Goal: Task Accomplishment & Management: Use online tool/utility

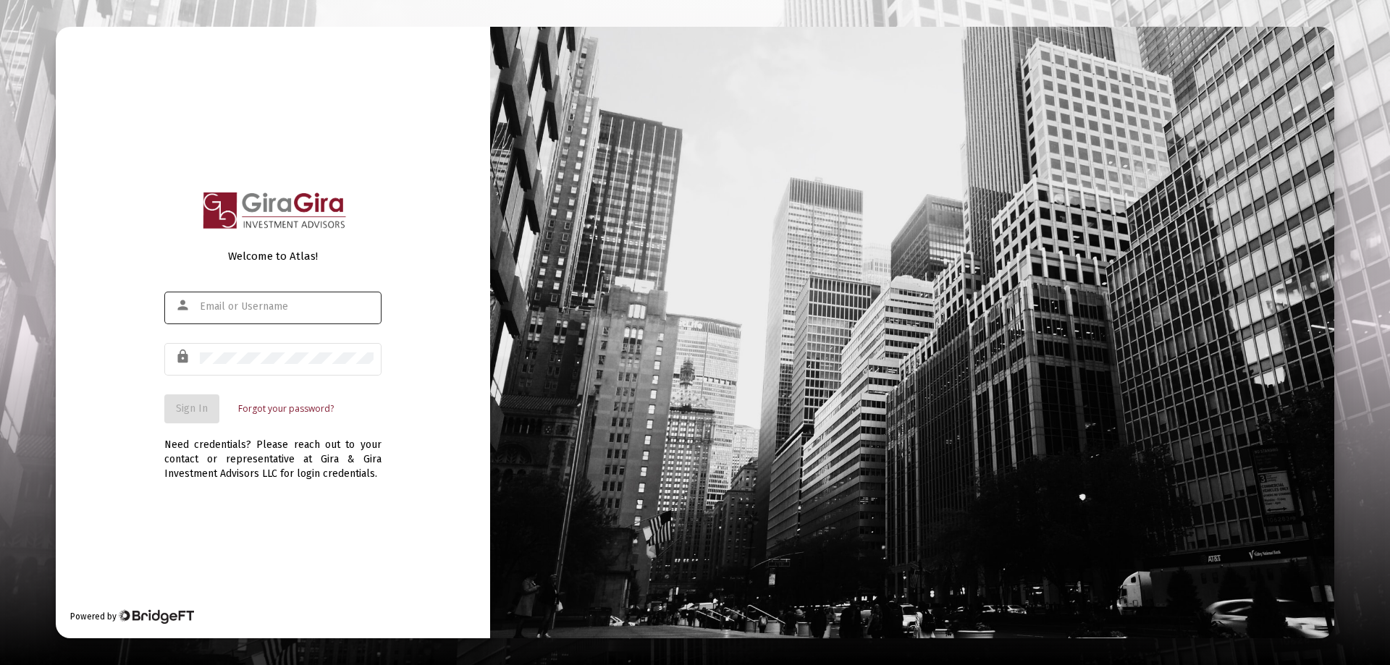
click at [213, 308] on input "text" at bounding box center [287, 307] width 174 height 12
type input "[PERSON_NAME][EMAIL_ADDRESS][DOMAIN_NAME]"
click at [192, 403] on span "Sign In" at bounding box center [192, 409] width 32 height 12
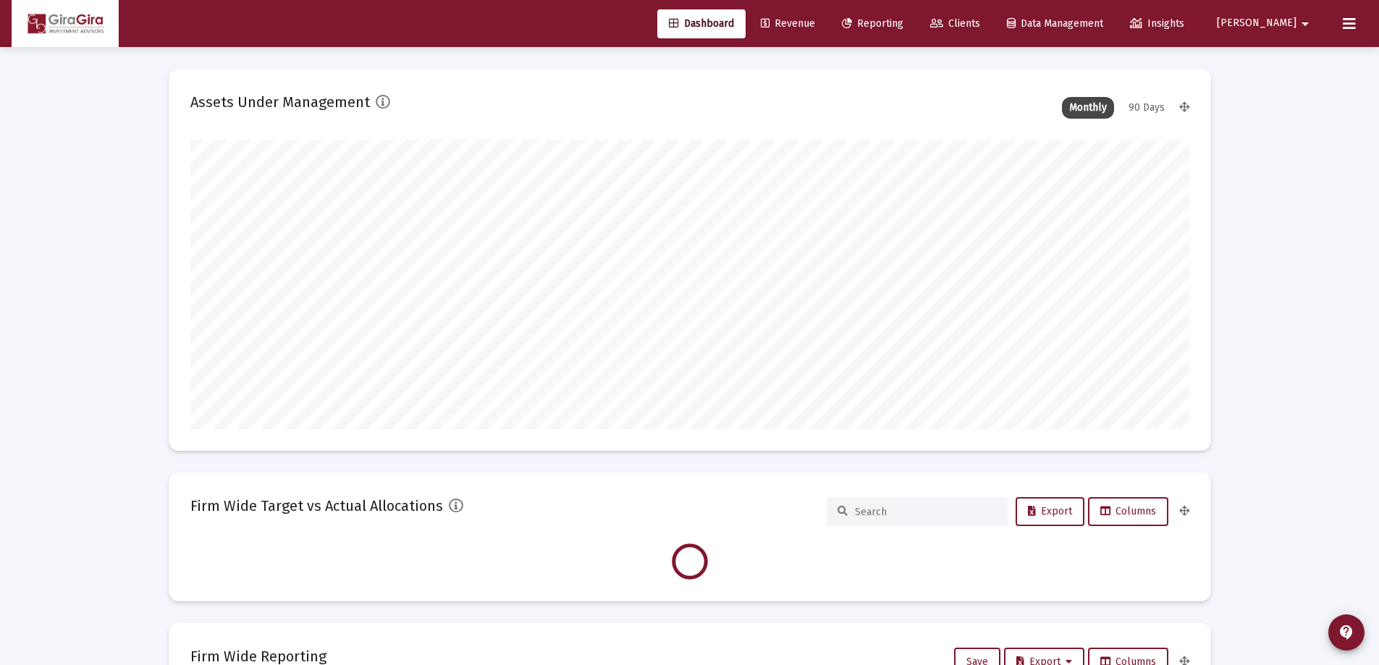
scroll to position [290, 538]
type input "[DATE]"
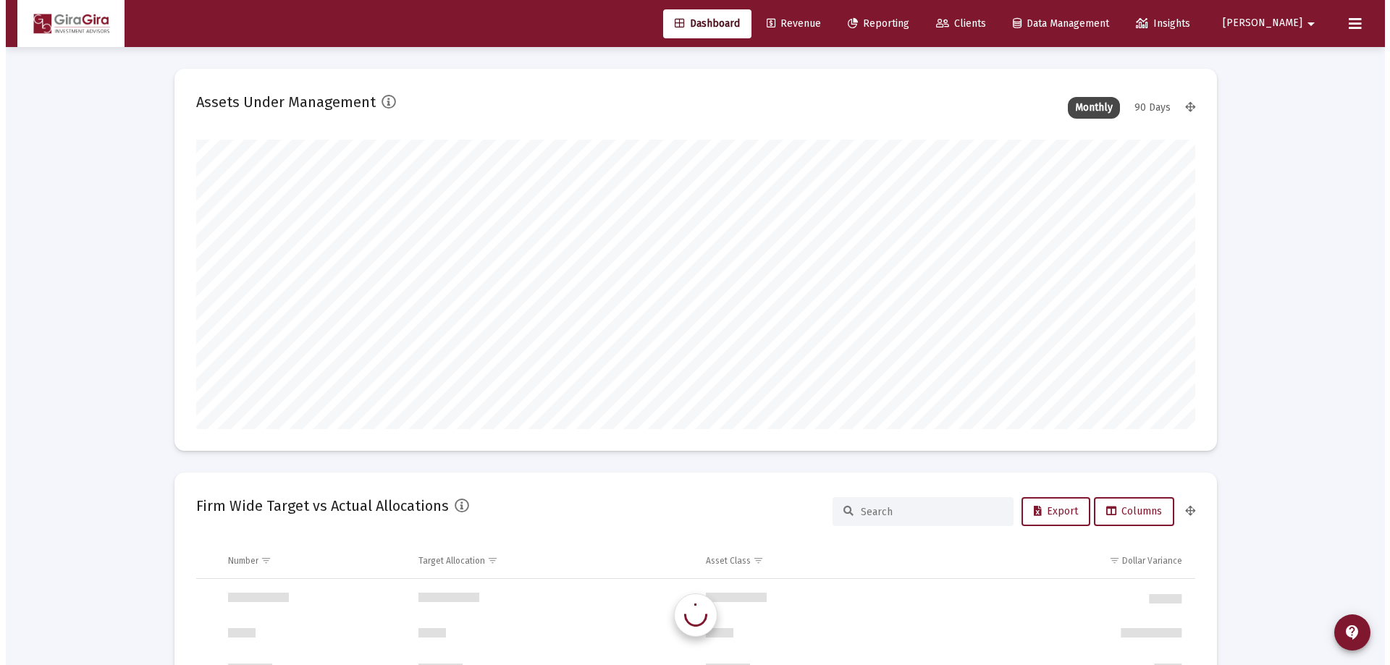
scroll to position [290, 467]
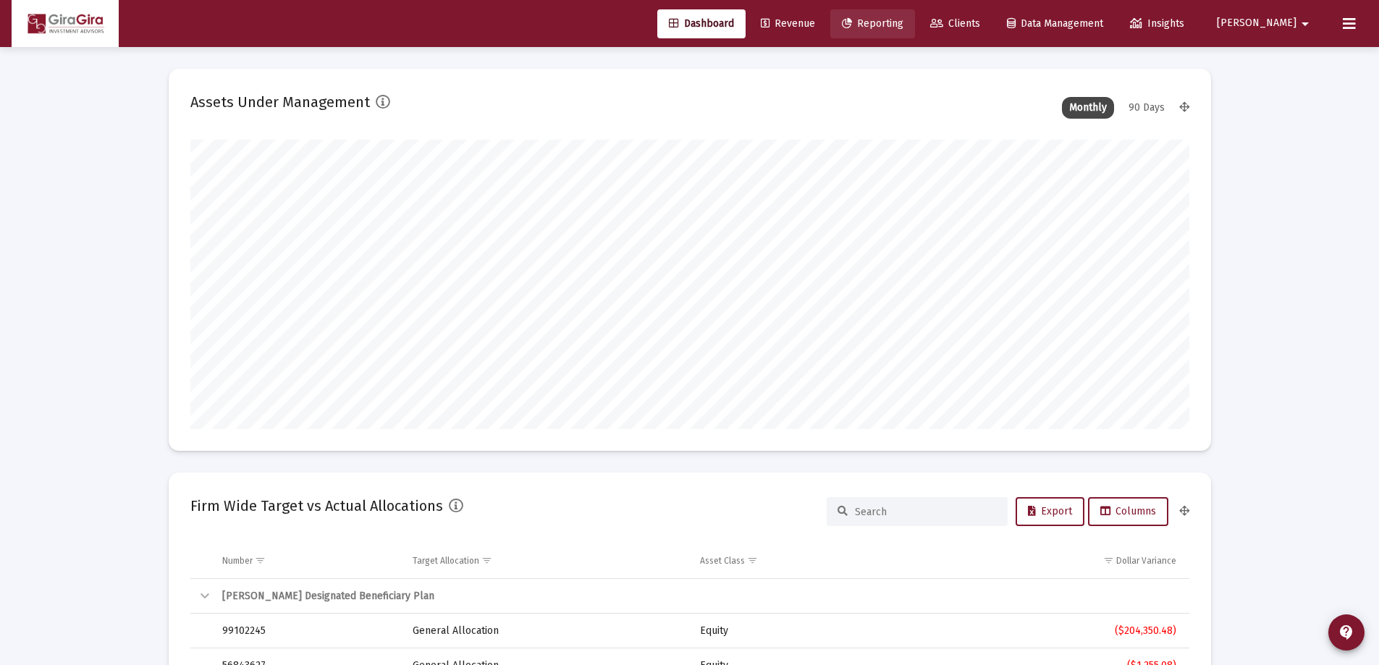
click at [904, 23] on span "Reporting" at bounding box center [873, 23] width 62 height 12
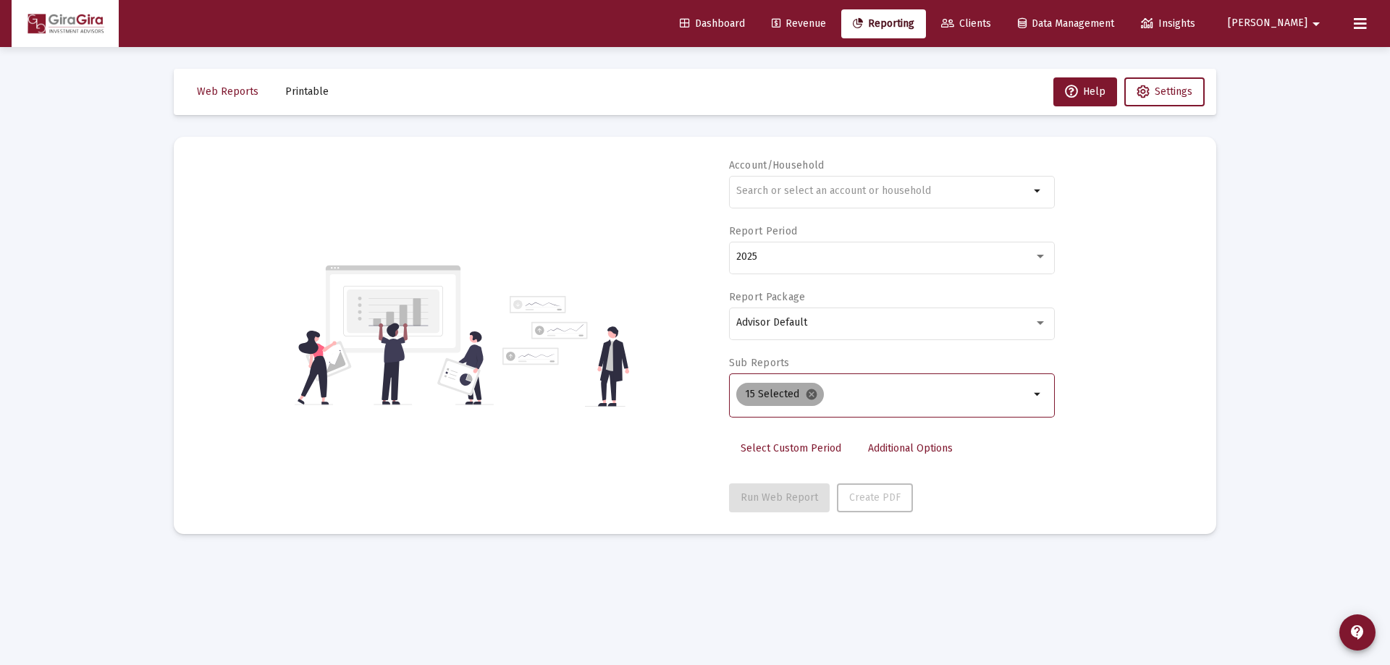
click at [809, 395] on mat-icon "cancel" at bounding box center [811, 394] width 13 height 13
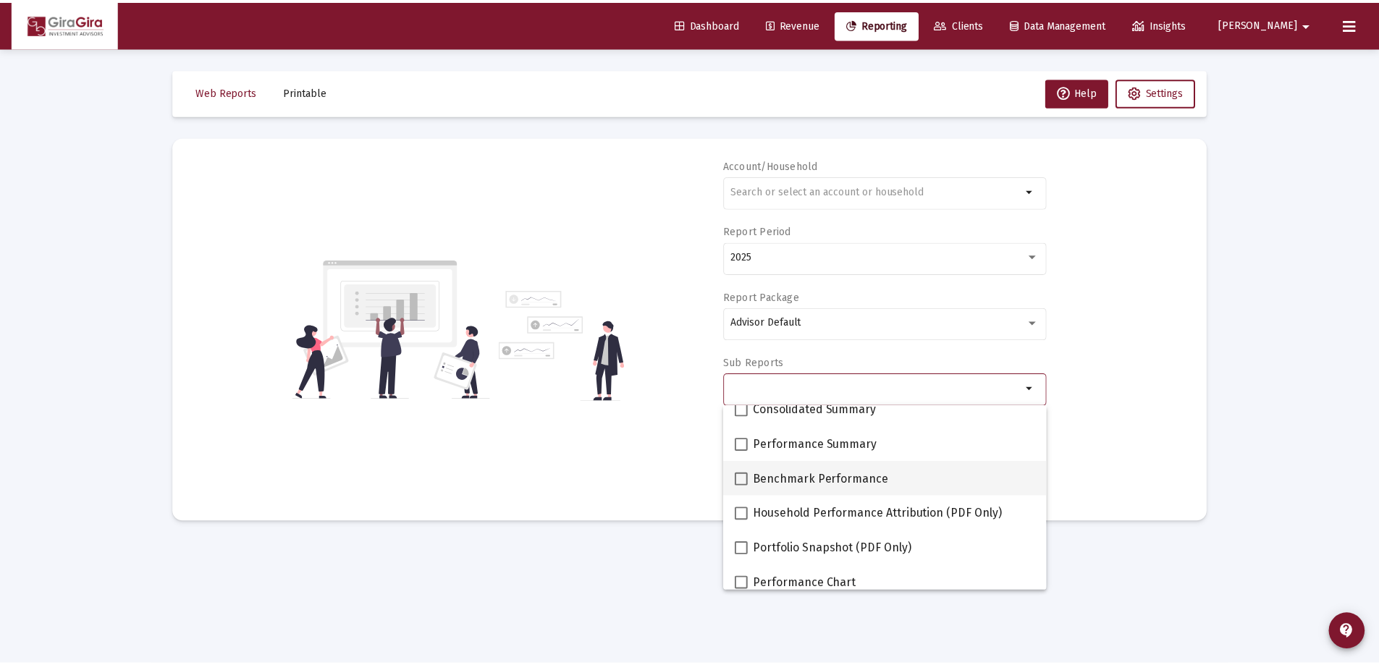
scroll to position [72, 0]
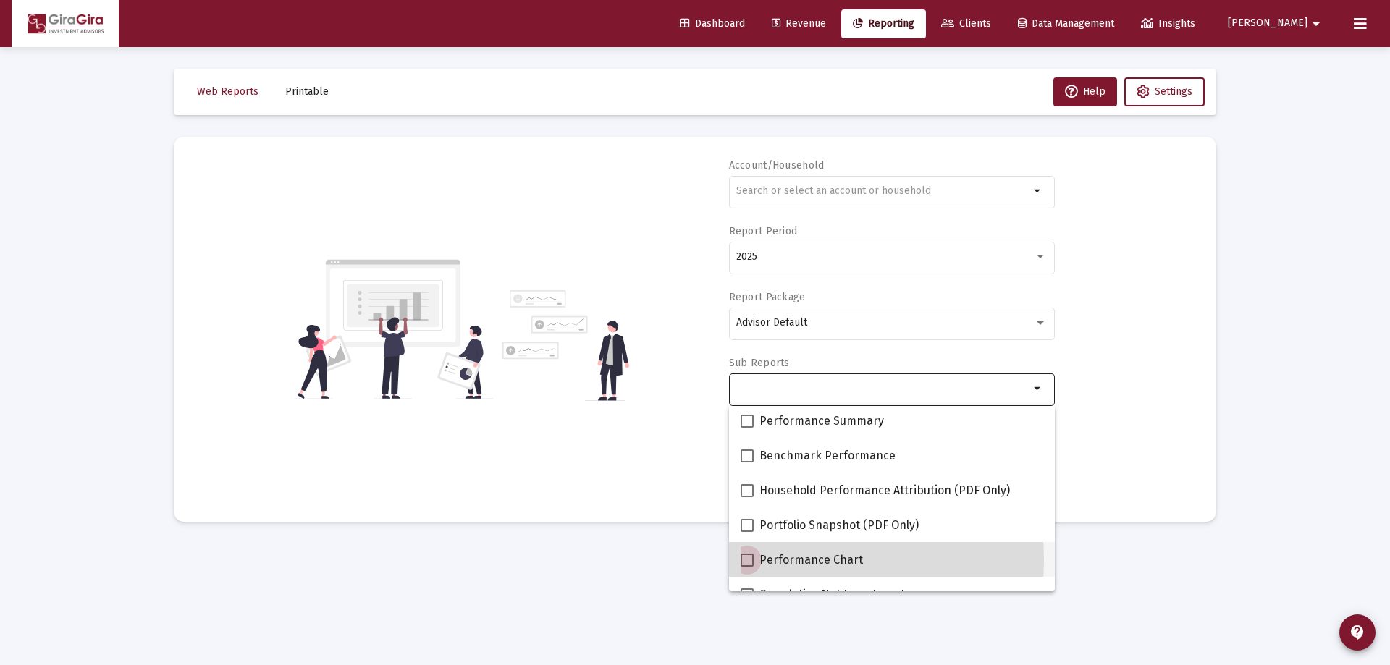
click at [751, 560] on span at bounding box center [747, 560] width 13 height 13
click at [747, 567] on input "Performance Chart" at bounding box center [747, 567] width 1 height 1
checkbox input "true"
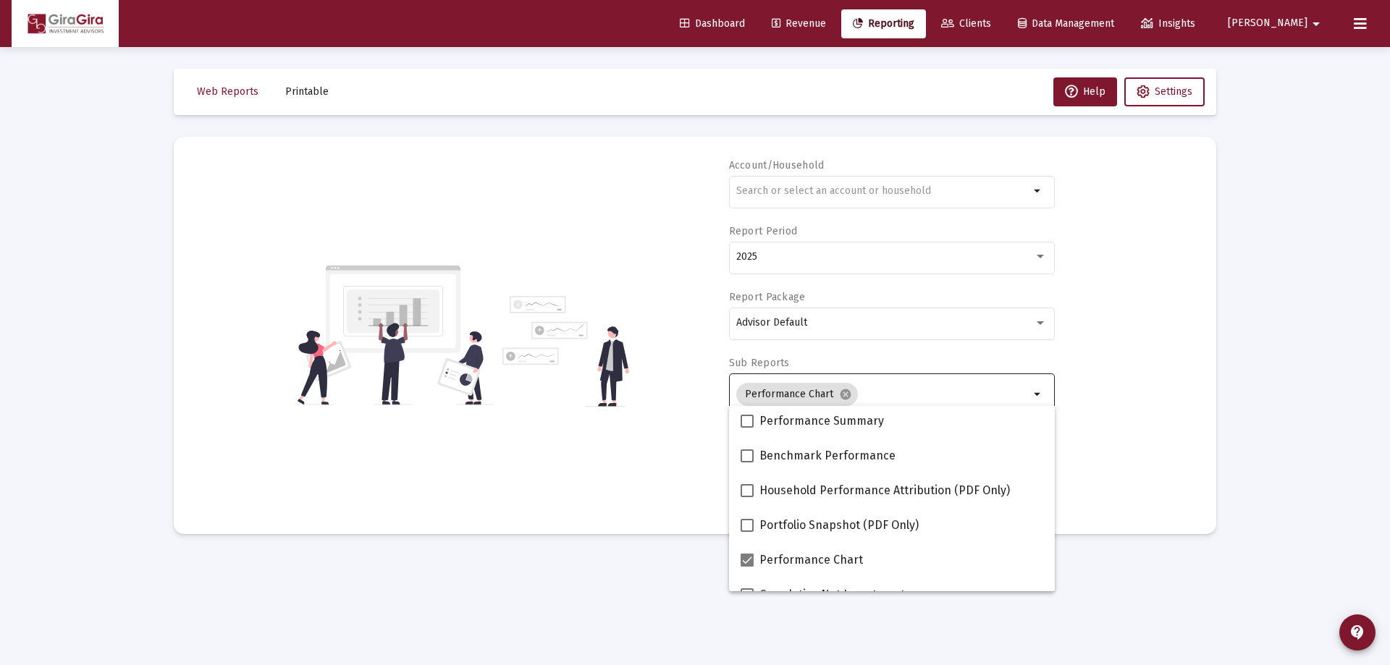
click at [1171, 403] on div "Account/Household arrow_drop_down Report Period 2025 Report Package Advisor Def…" at bounding box center [695, 336] width 999 height 354
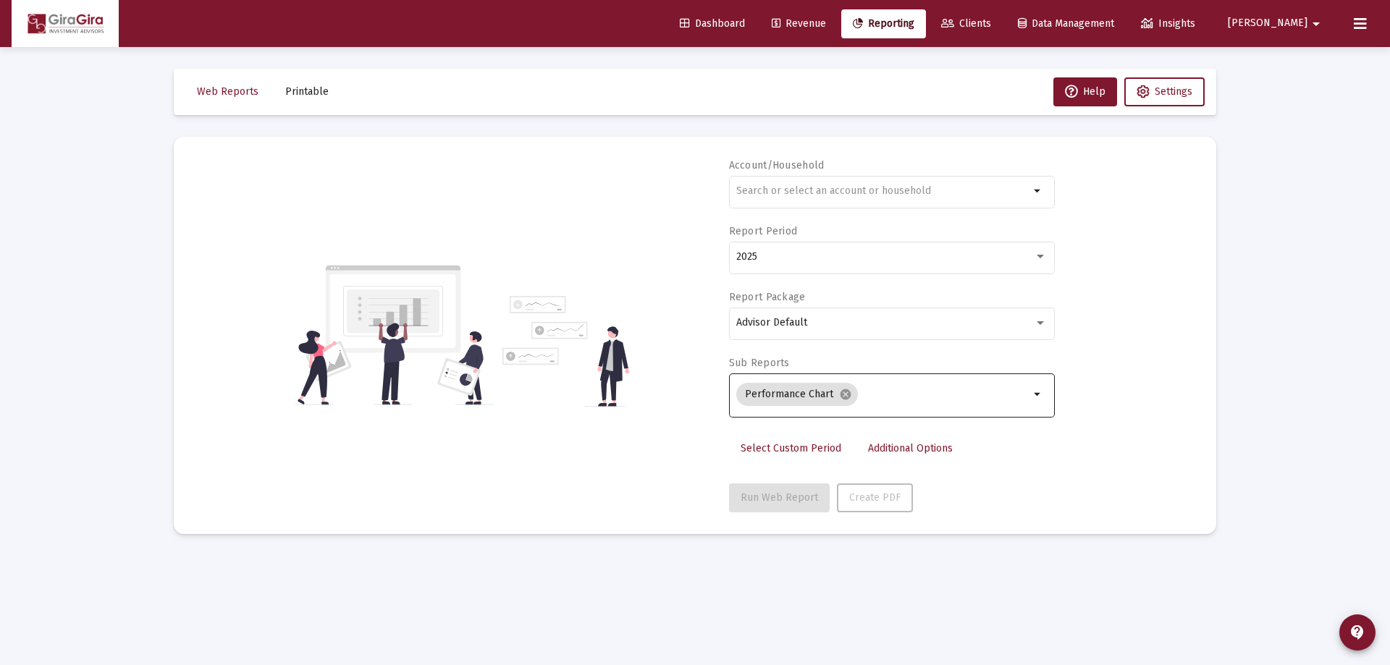
click at [903, 449] on span "Additional Options" at bounding box center [910, 448] width 85 height 12
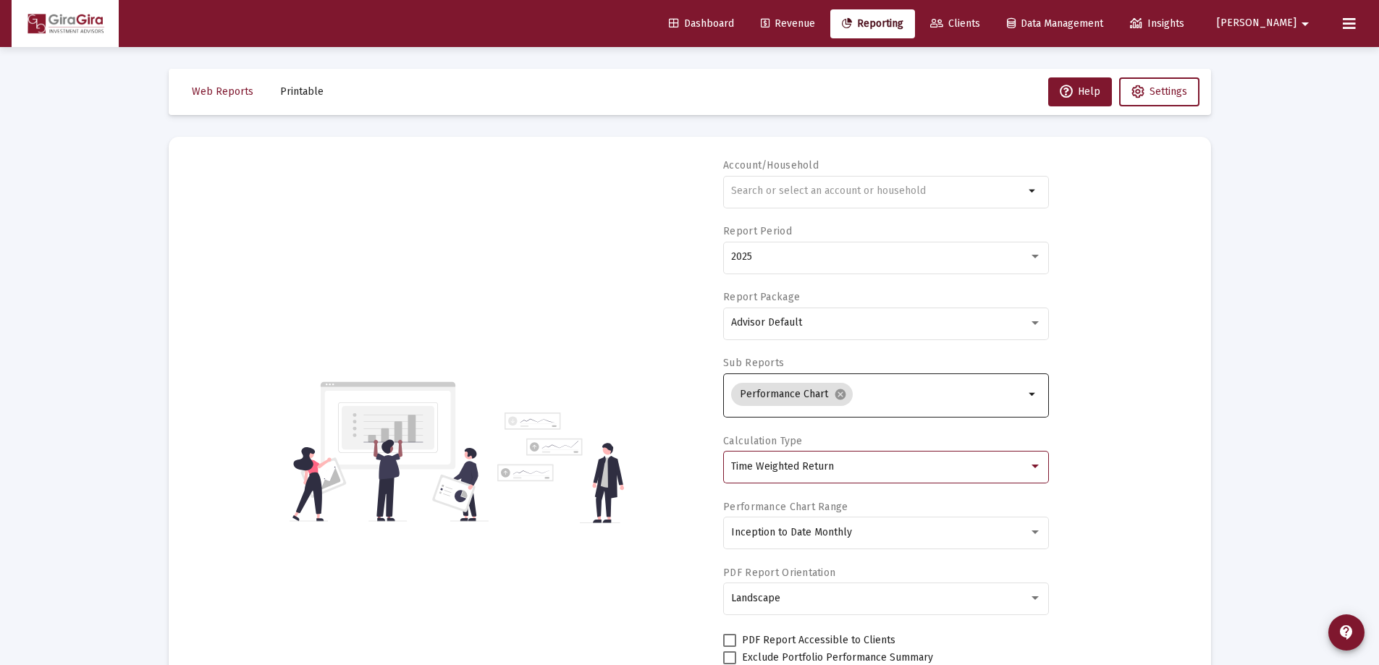
click at [820, 471] on span "Time Weighted Return" at bounding box center [782, 467] width 103 height 12
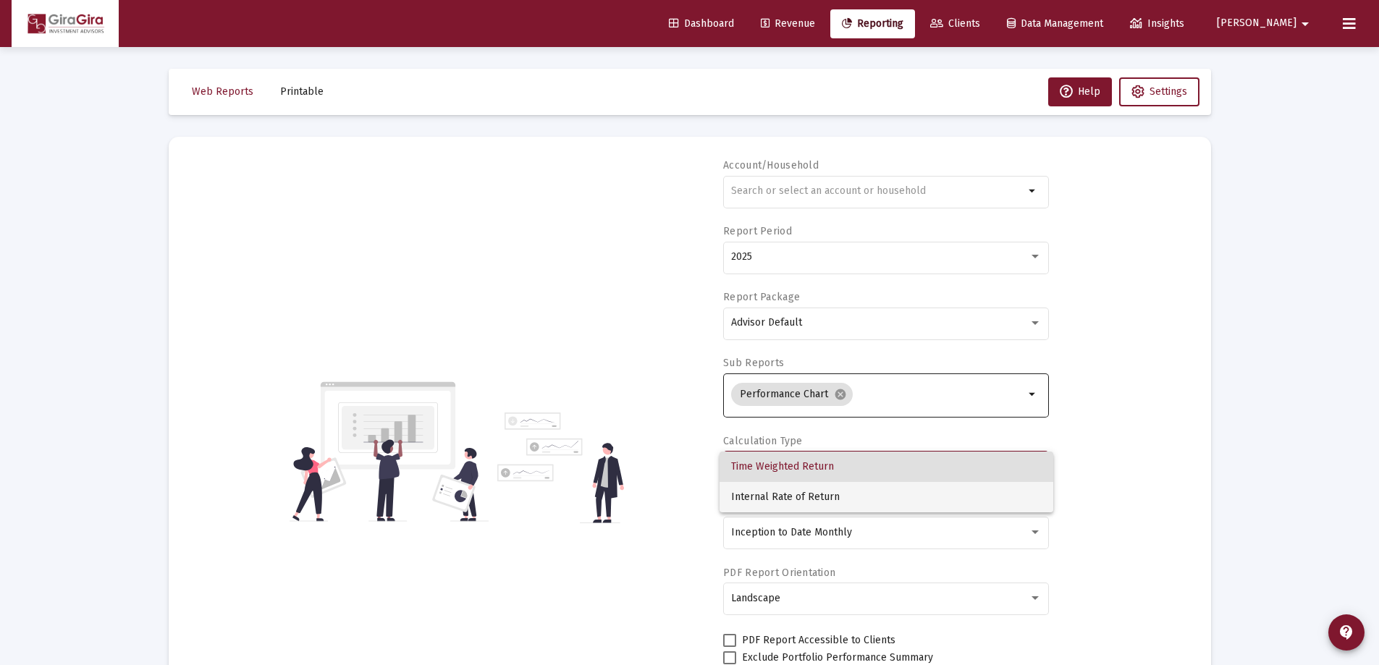
drag, startPoint x: 809, startPoint y: 497, endPoint x: 873, endPoint y: 483, distance: 65.3
click at [809, 497] on span "Internal Rate of Return" at bounding box center [886, 497] width 311 height 30
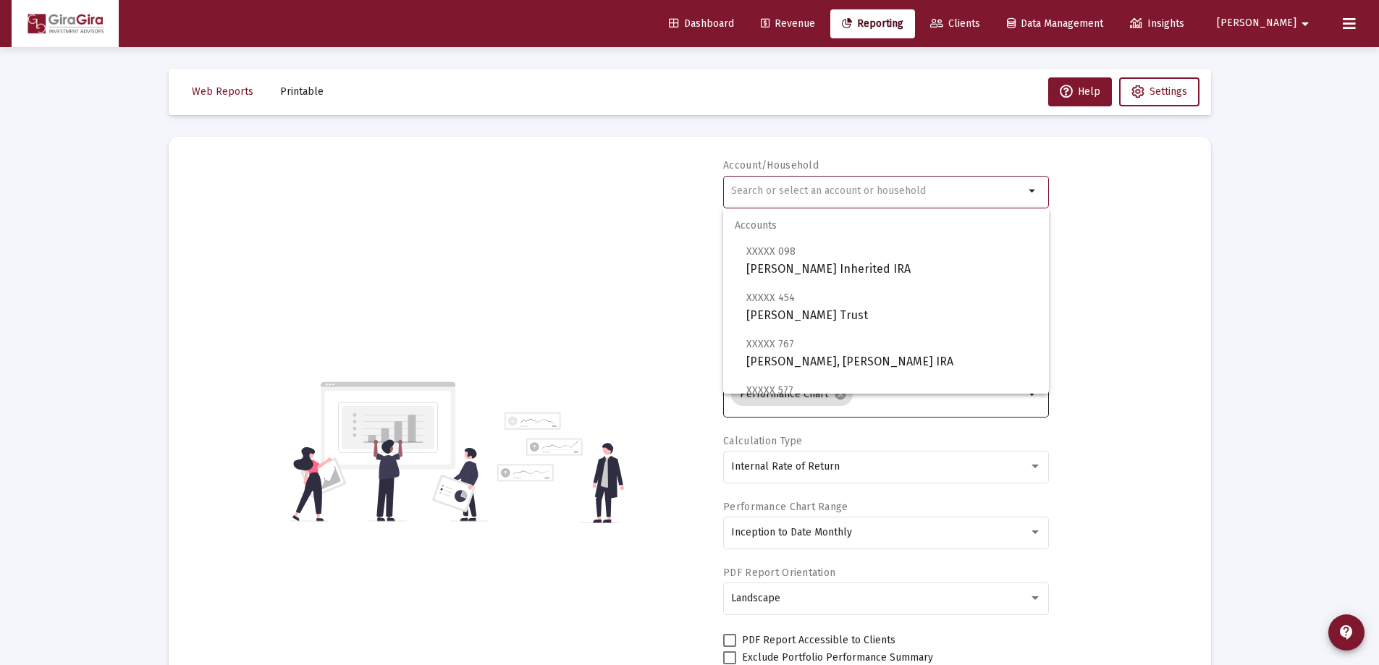
click at [754, 191] on input "text" at bounding box center [877, 191] width 293 height 12
